Goal: Task Accomplishment & Management: Use online tool/utility

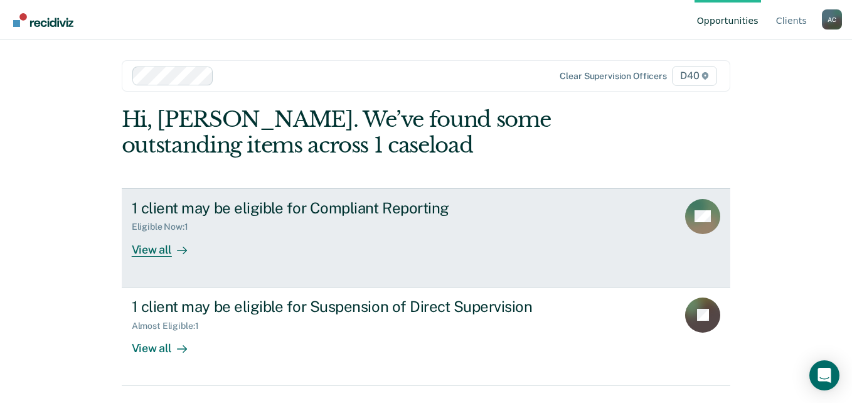
click at [172, 252] on div at bounding box center [179, 249] width 15 height 14
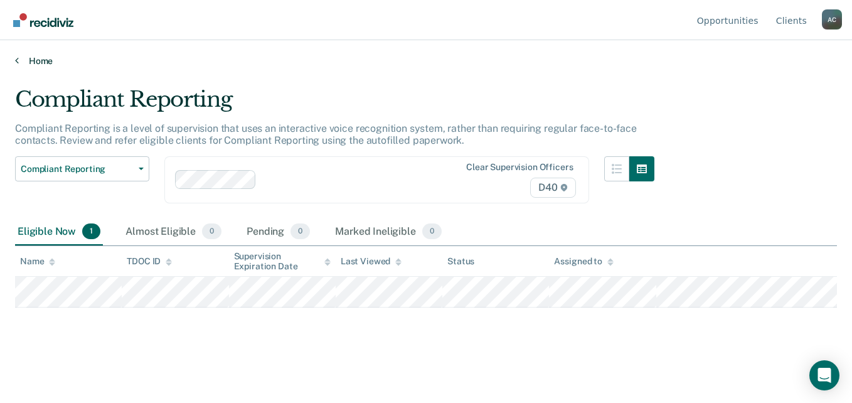
click at [26, 58] on link "Home" at bounding box center [426, 60] width 822 height 11
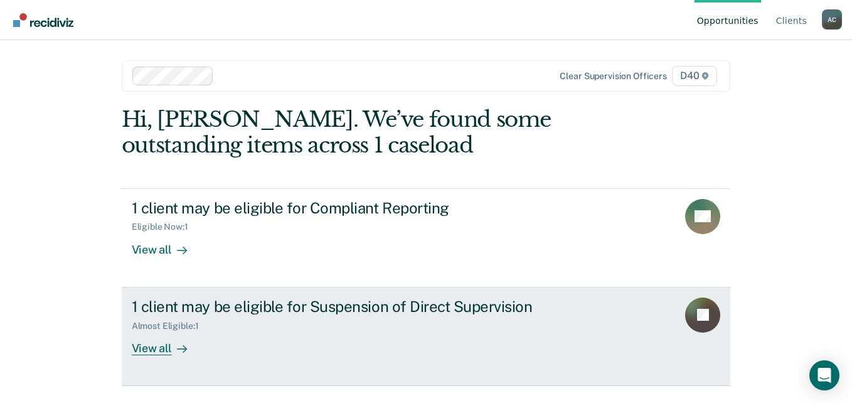
click at [181, 348] on icon at bounding box center [182, 349] width 10 height 10
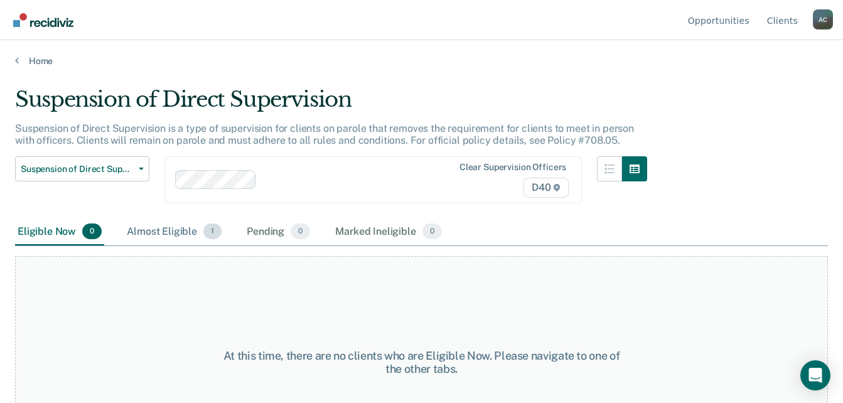
click at [180, 234] on div "Almost Eligible 1" at bounding box center [174, 232] width 100 height 28
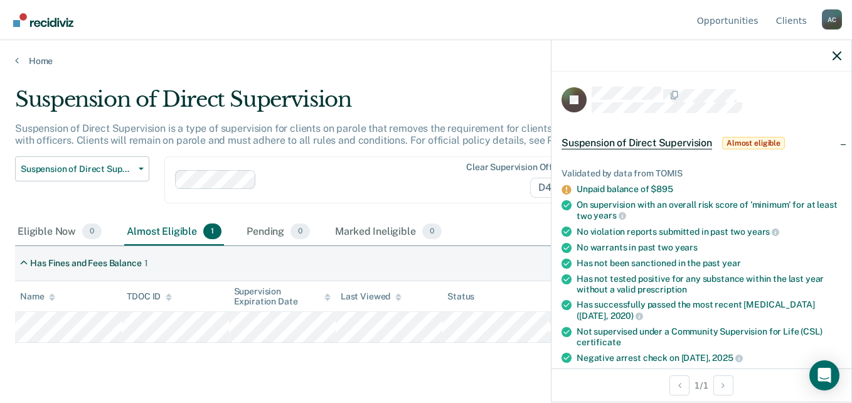
click at [498, 212] on div "Suspension of Direct Supervision Compliant Reporting Supervision Level Downgrad…" at bounding box center [335, 187] width 640 height 62
drag, startPoint x: 836, startPoint y: 56, endPoint x: 830, endPoint y: 61, distance: 7.2
click at [831, 60] on div at bounding box center [702, 55] width 300 height 31
click at [836, 53] on icon "button" at bounding box center [837, 55] width 9 height 9
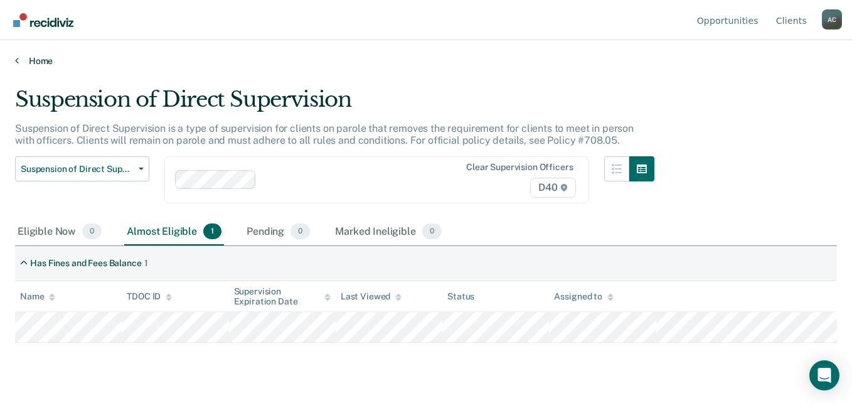
click at [19, 60] on link "Home" at bounding box center [426, 60] width 822 height 11
